Goal: Information Seeking & Learning: Learn about a topic

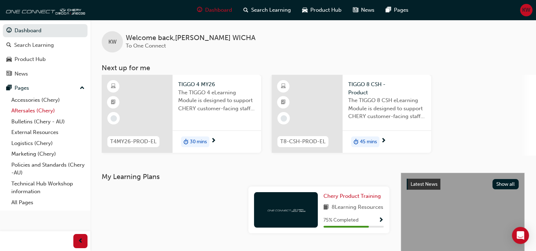
click at [28, 112] on link "Aftersales (Chery)" at bounding box center [47, 110] width 79 height 11
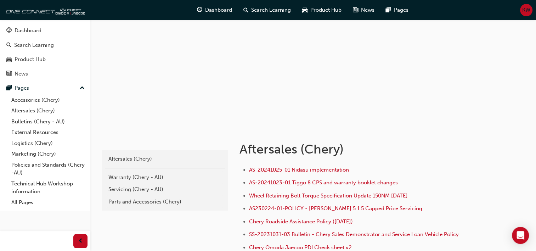
scroll to position [71, 0]
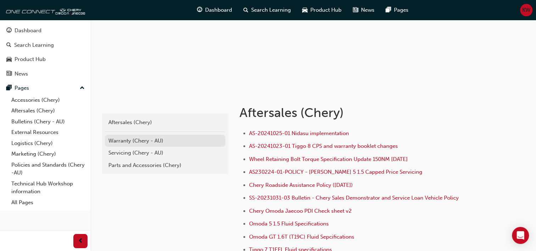
click at [130, 141] on div "Warranty (Chery - AU)" at bounding box center [164, 141] width 113 height 8
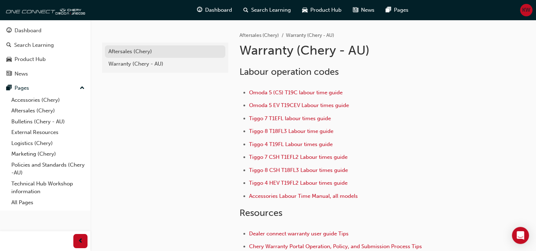
click at [132, 54] on div "Aftersales (Chery)" at bounding box center [164, 51] width 113 height 8
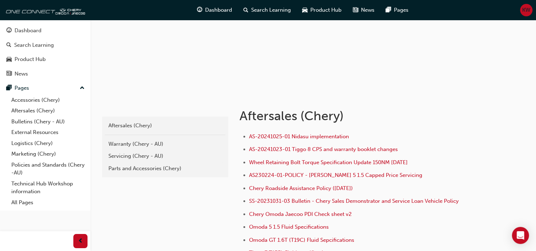
scroll to position [71, 0]
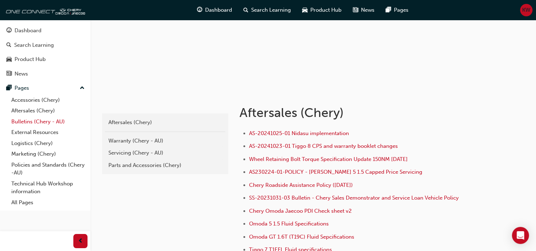
click at [28, 119] on link "Bulletins (Chery - AU)" at bounding box center [47, 121] width 79 height 11
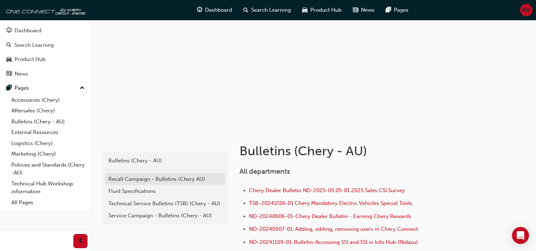
scroll to position [71, 0]
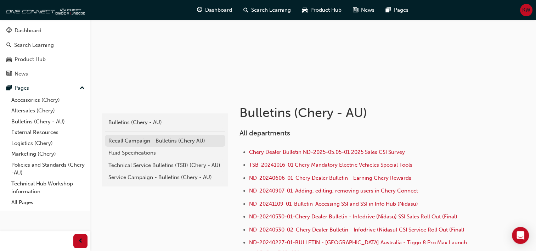
click at [150, 139] on div "Recall Campaign - Bulletins (Chery AU)" at bounding box center [164, 141] width 113 height 8
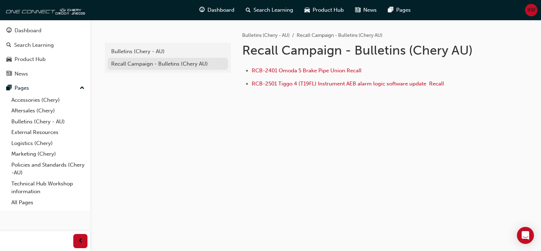
click at [149, 63] on div "Recall Campaign - Bulletins (Chery AU)" at bounding box center [167, 64] width 113 height 8
click at [142, 51] on div "Bulletins (Chery - AU)" at bounding box center [167, 51] width 113 height 8
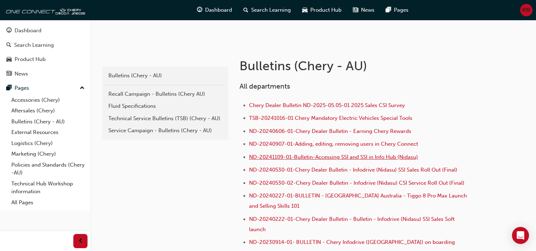
scroll to position [106, 0]
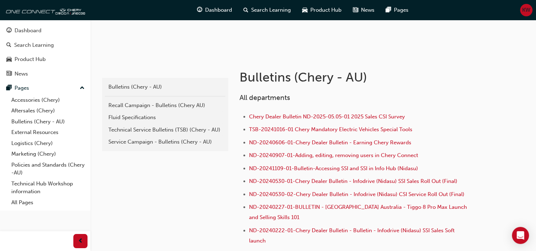
click at [170, 140] on div "Service Campaign - Bulletins (Chery - AU)" at bounding box center [164, 142] width 113 height 8
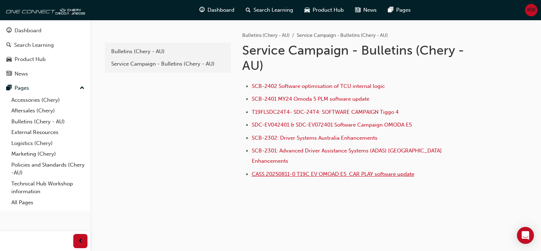
click at [316, 171] on span "CASS 20250811-0 T19C EV OMOAD E5 CAR PLAY software update" at bounding box center [333, 174] width 162 height 6
click at [134, 49] on div "Bulletins (Chery - AU)" at bounding box center [167, 51] width 113 height 8
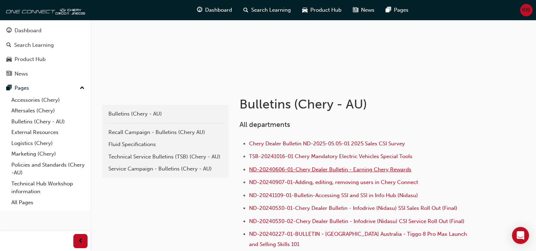
scroll to position [142, 0]
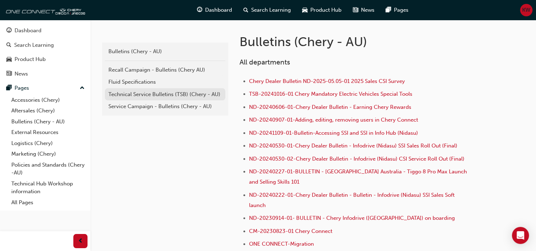
click at [143, 91] on div "Technical Service Bulletins (TSB) (Chery - AU)" at bounding box center [164, 94] width 113 height 8
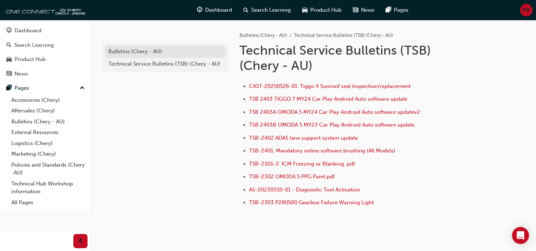
click at [137, 48] on div "Bulletins (Chery - AU)" at bounding box center [164, 51] width 113 height 8
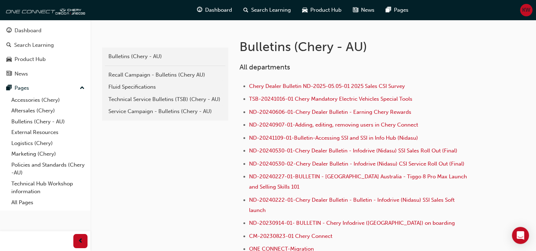
scroll to position [142, 0]
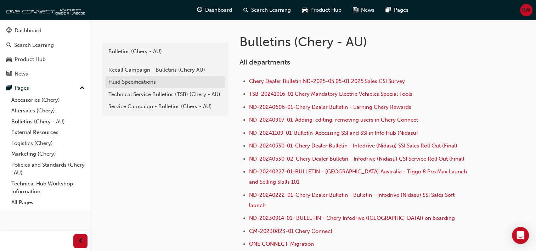
click at [131, 81] on div "Fluid Specifications" at bounding box center [164, 82] width 113 height 8
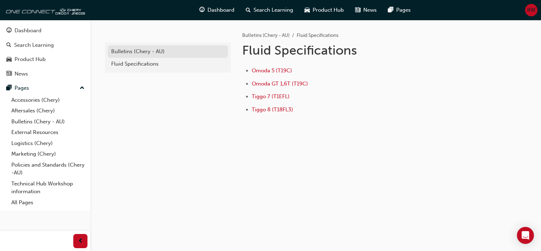
click at [127, 51] on div "Bulletins (Chery - AU)" at bounding box center [167, 51] width 113 height 8
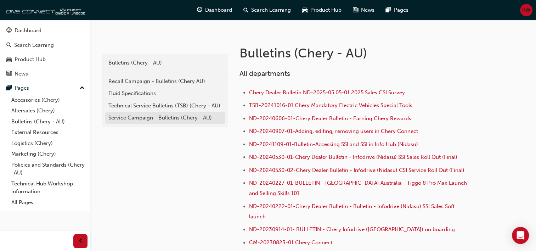
scroll to position [142, 0]
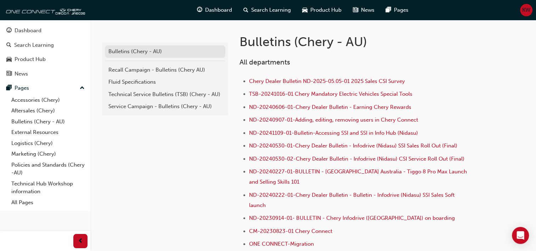
click at [134, 47] on link "Bulletins (Chery - AU)" at bounding box center [165, 51] width 120 height 12
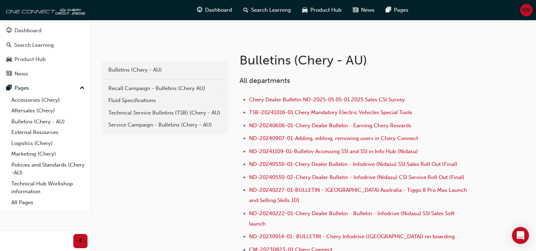
scroll to position [106, 0]
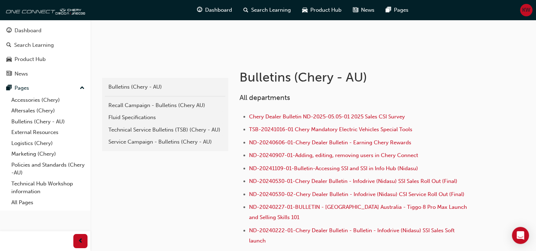
click at [527, 8] on span "KW" at bounding box center [526, 10] width 8 height 8
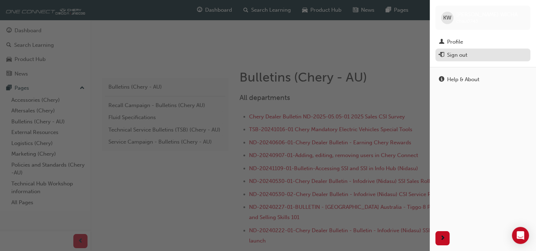
click at [452, 55] on div "Sign out" at bounding box center [457, 55] width 20 height 8
